Goal: Task Accomplishment & Management: Manage account settings

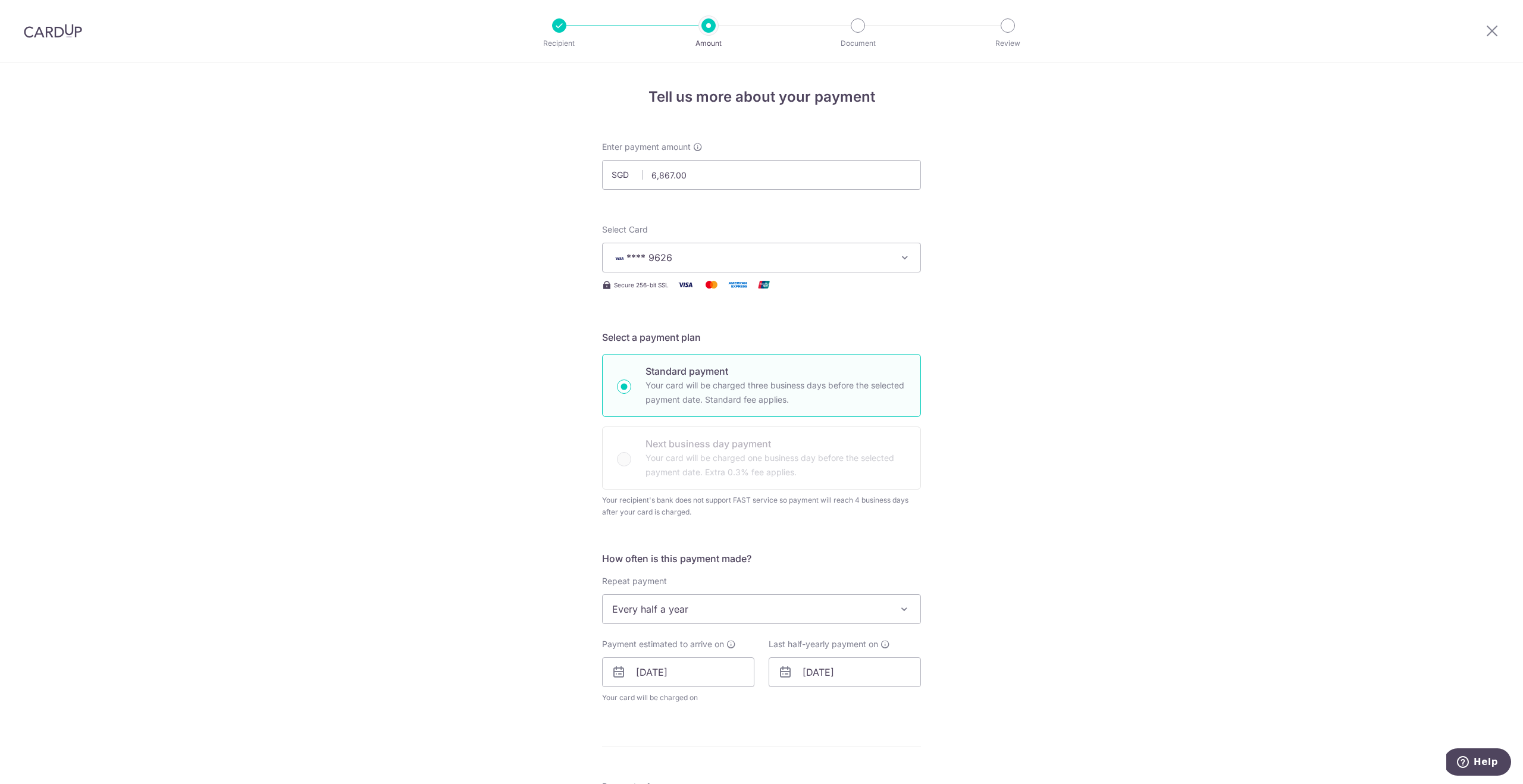
scroll to position [454, 0]
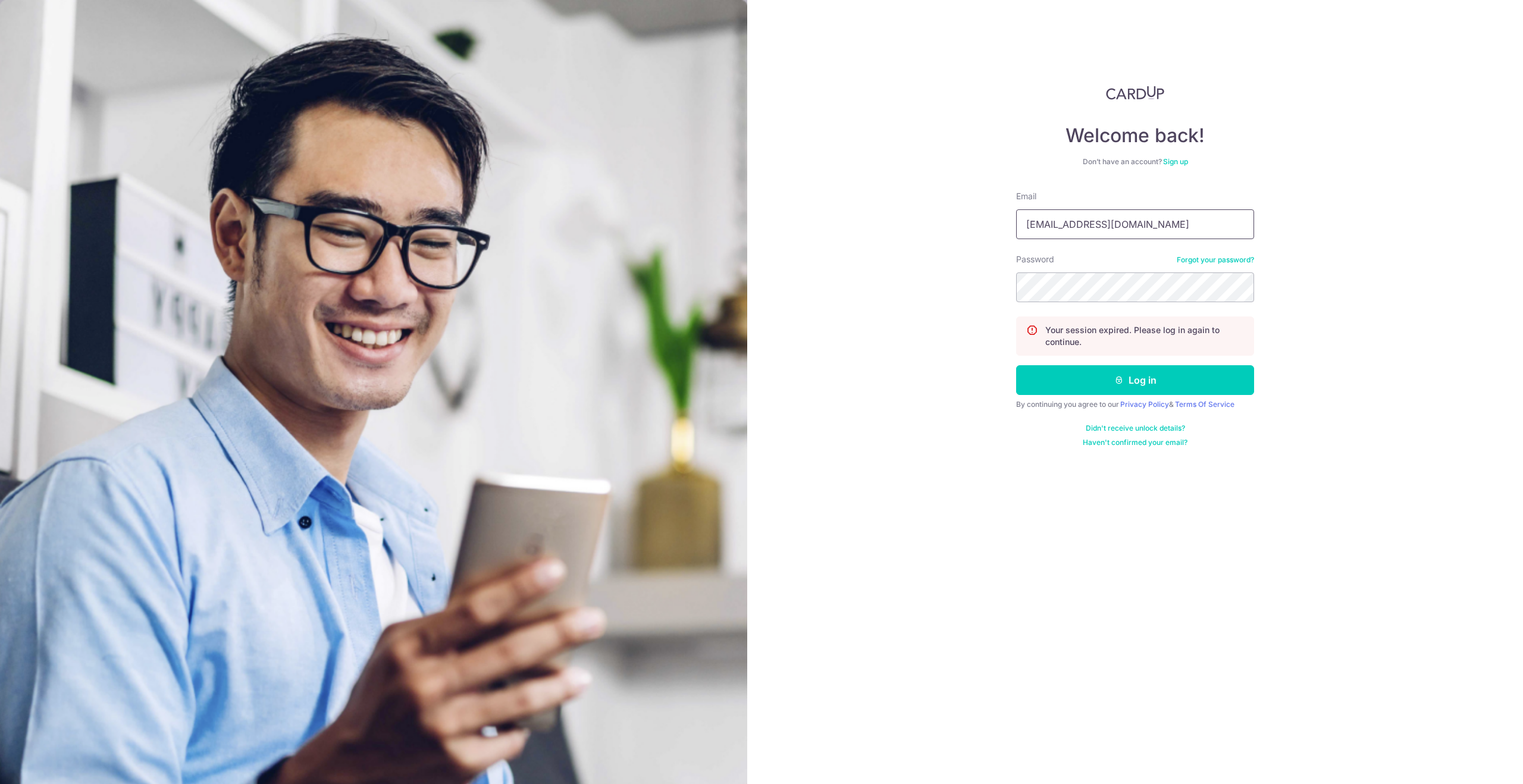
drag, startPoint x: 1108, startPoint y: 225, endPoint x: 976, endPoint y: 218, distance: 132.2
click at [976, 218] on div "Welcome back! Don’t have an account? Sign up Email lchink@hotmail.com Password …" at bounding box center [1135, 392] width 776 height 784
type input "[EMAIL_ADDRESS][DOMAIN_NAME]"
click at [1017, 366] on button "Log in" at bounding box center [1135, 380] width 238 height 30
